Goal: Browse casually

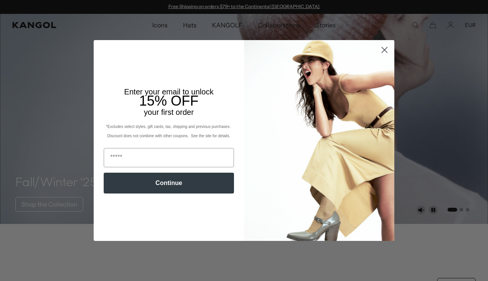
click at [389, 56] on circle "Close dialog" at bounding box center [384, 50] width 13 height 13
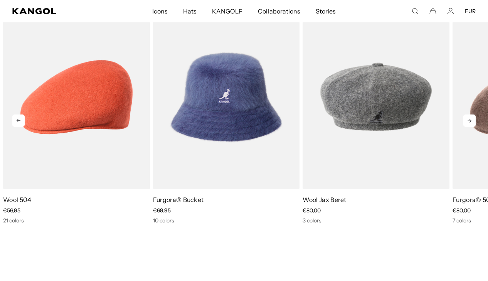
click at [474, 120] on icon at bounding box center [469, 120] width 12 height 12
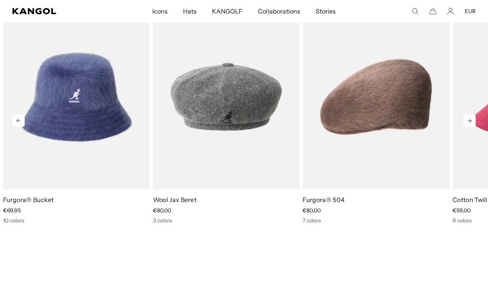
click at [474, 120] on icon at bounding box center [469, 120] width 12 height 12
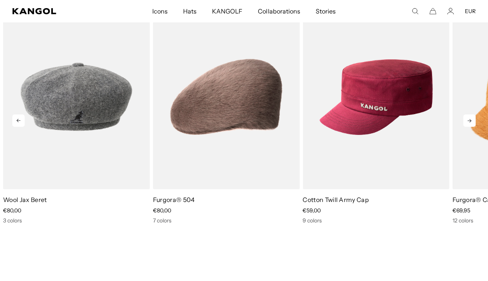
click at [474, 121] on icon at bounding box center [469, 120] width 12 height 12
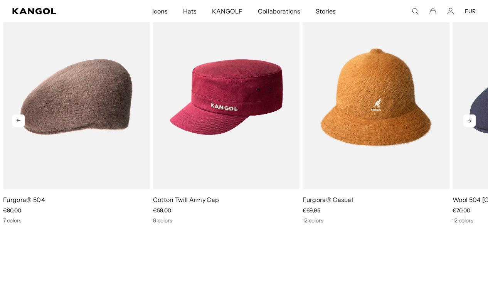
click at [474, 121] on icon at bounding box center [469, 120] width 12 height 12
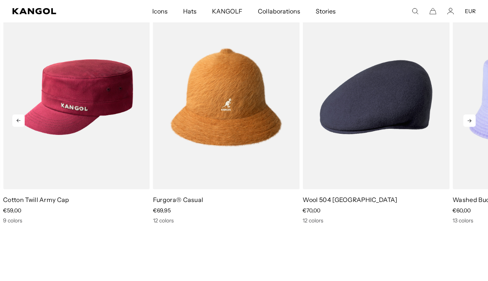
scroll to position [0, 159]
click at [474, 121] on icon at bounding box center [469, 120] width 12 height 12
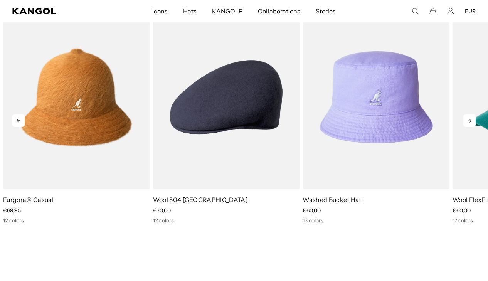
click at [474, 121] on icon at bounding box center [469, 120] width 12 height 12
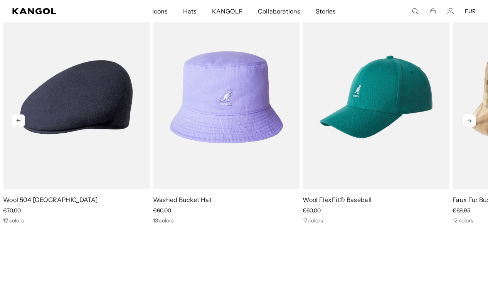
click at [474, 121] on icon at bounding box center [469, 120] width 12 height 12
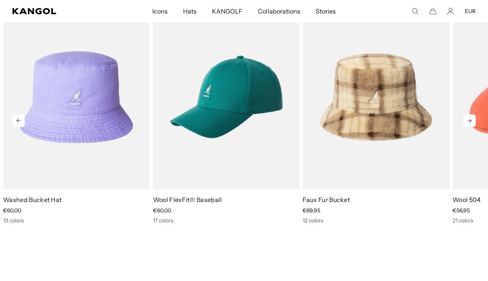
click at [474, 121] on icon at bounding box center [469, 120] width 12 height 12
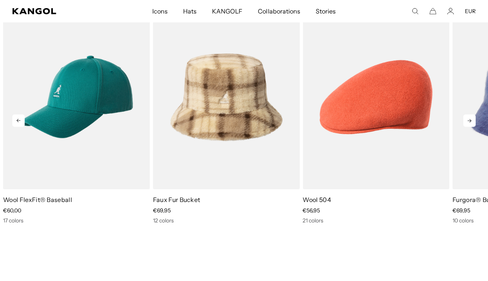
click at [474, 121] on icon at bounding box center [469, 120] width 12 height 12
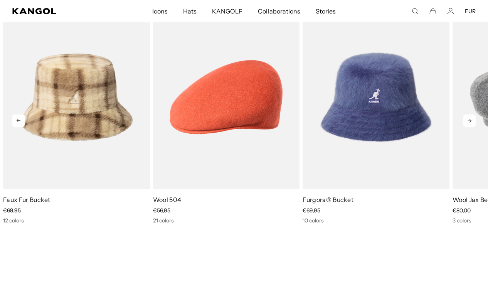
click at [474, 121] on icon at bounding box center [469, 120] width 12 height 12
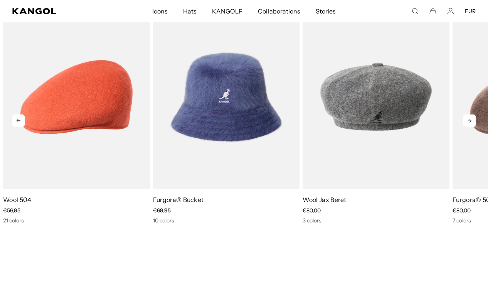
click at [474, 121] on icon at bounding box center [469, 120] width 12 height 12
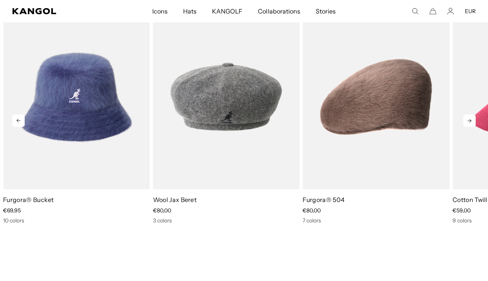
click at [474, 121] on icon at bounding box center [469, 120] width 12 height 12
